Goal: Information Seeking & Learning: Learn about a topic

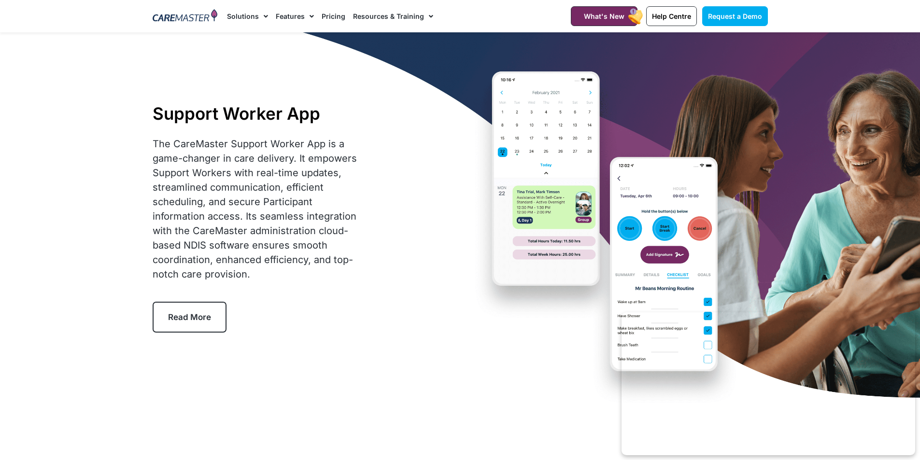
click at [328, 17] on link "Pricing" at bounding box center [334, 16] width 24 height 32
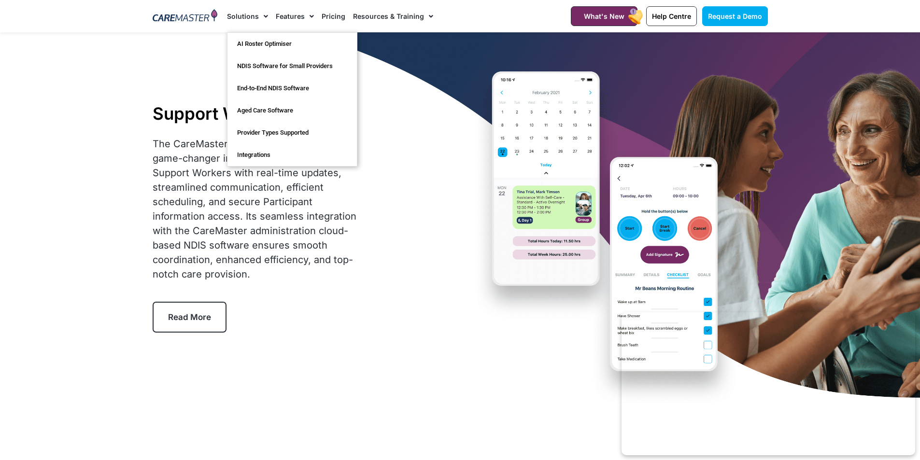
click at [263, 17] on span "Menu" at bounding box center [263, 16] width 9 height 16
click at [280, 88] on link "End-to-End NDIS Software" at bounding box center [291, 88] width 129 height 22
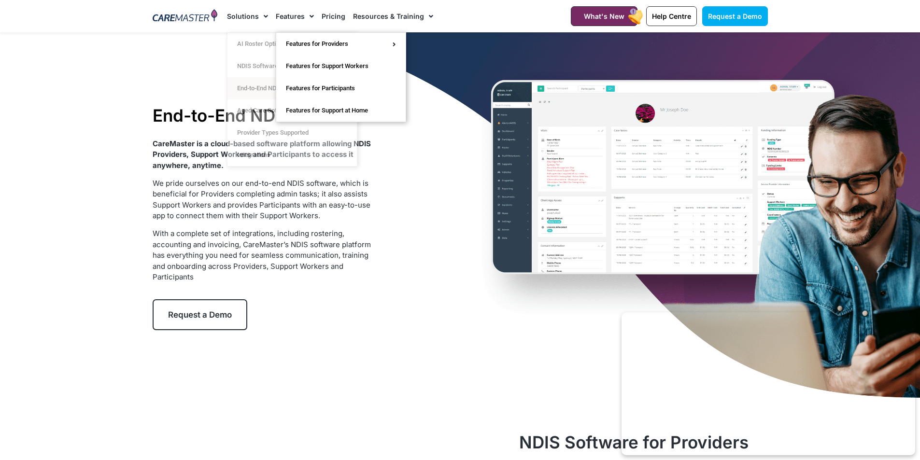
click at [310, 15] on span "Menu" at bounding box center [309, 16] width 9 height 16
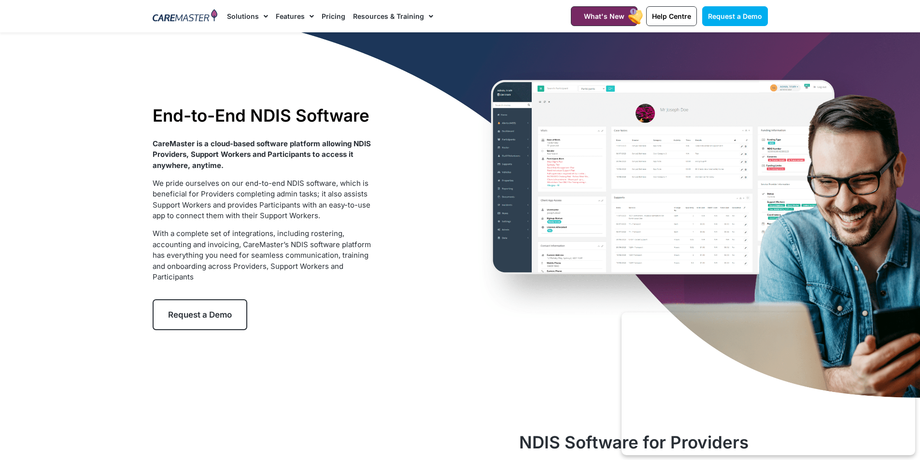
click at [310, 15] on span "Menu" at bounding box center [309, 16] width 9 height 16
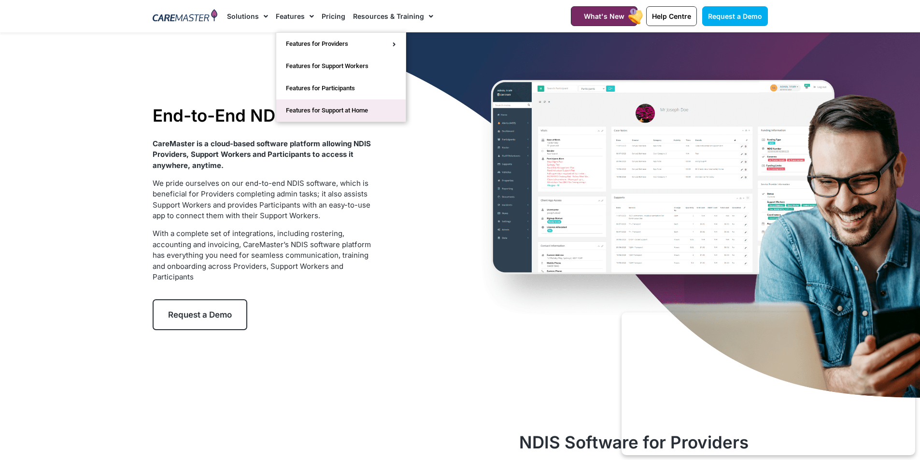
click at [307, 114] on link "Features for Support at Home" at bounding box center [340, 110] width 129 height 22
